Goal: Transaction & Acquisition: Subscribe to service/newsletter

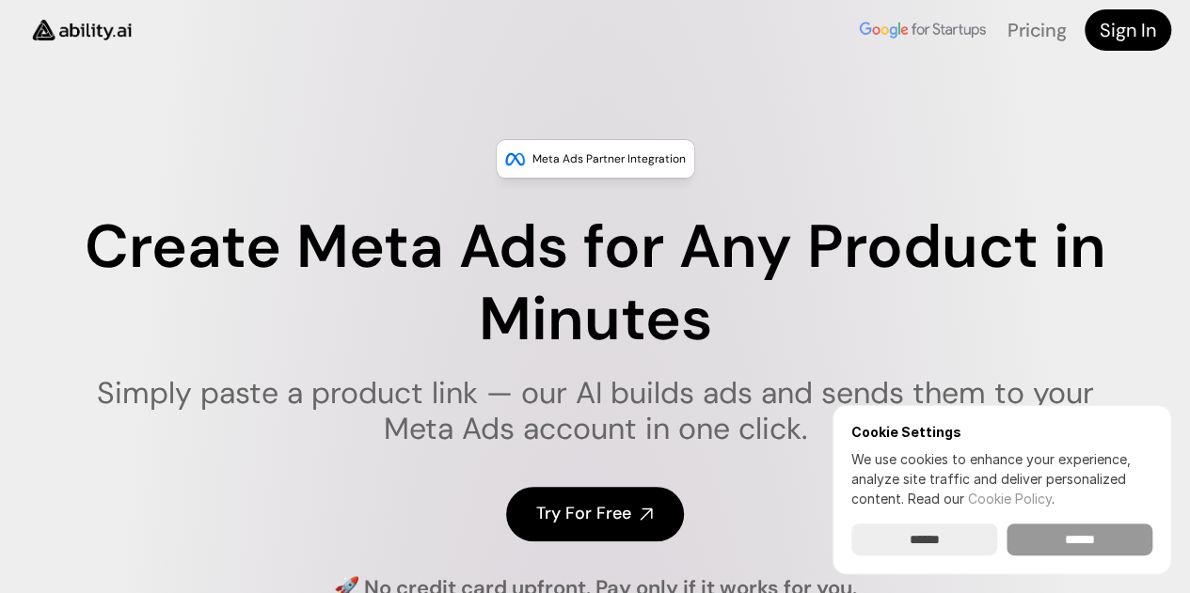
click at [1047, 543] on input "******" at bounding box center [1079, 540] width 146 height 32
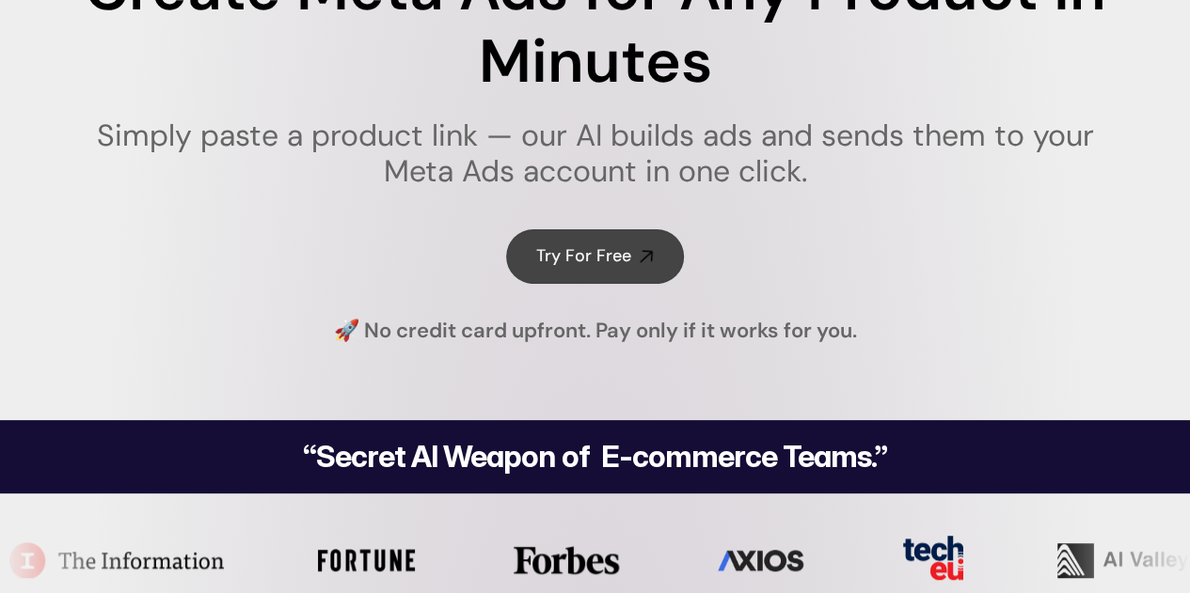
scroll to position [282, 0]
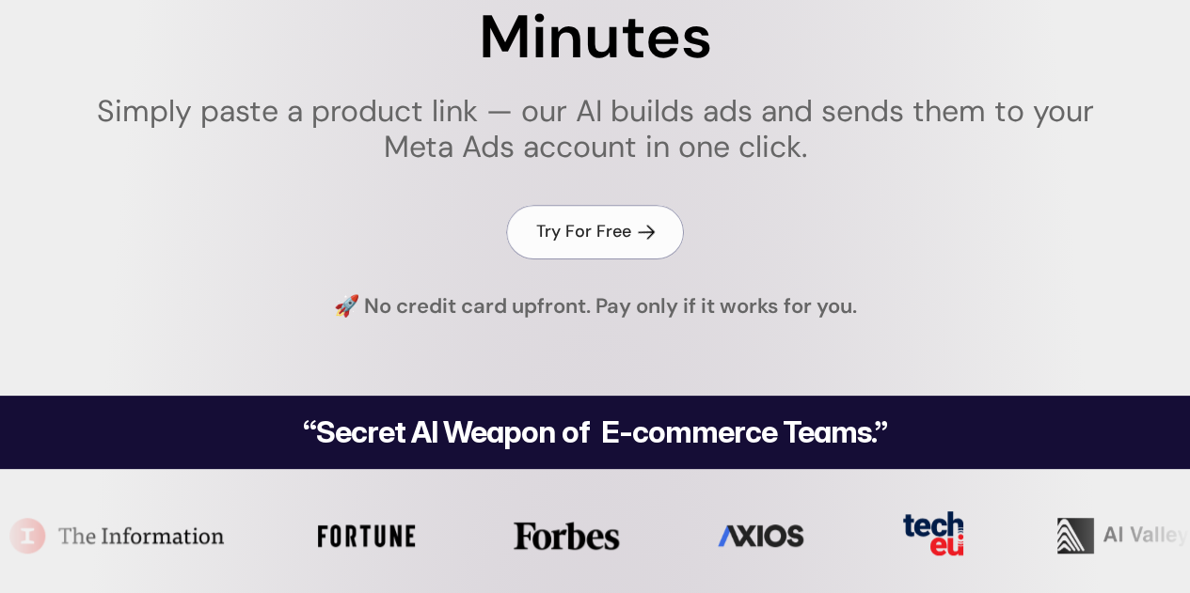
click at [579, 240] on h4 "Try For Free" at bounding box center [583, 232] width 95 height 24
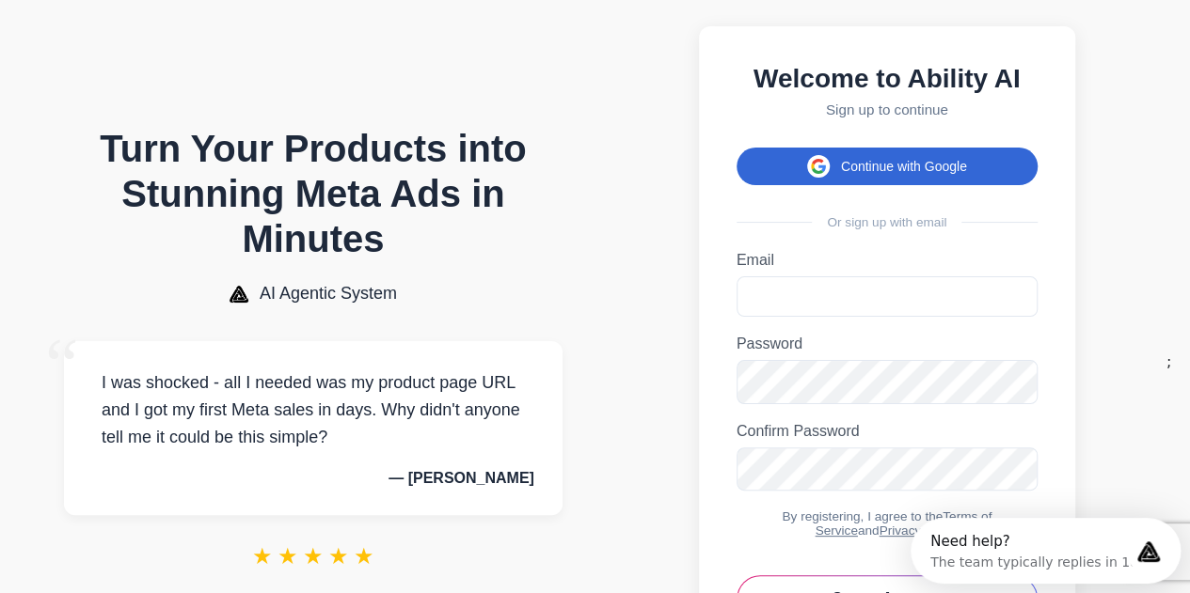
click at [902, 173] on button "Continue with Google" at bounding box center [886, 167] width 301 height 38
